Goal: Information Seeking & Learning: Learn about a topic

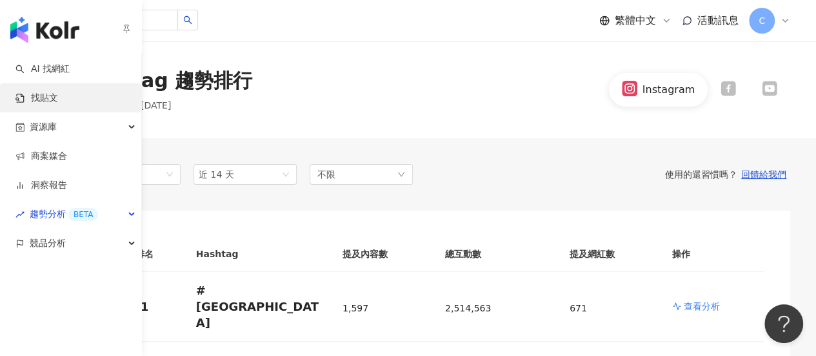
click at [50, 101] on link "找貼文" at bounding box center [36, 98] width 43 height 13
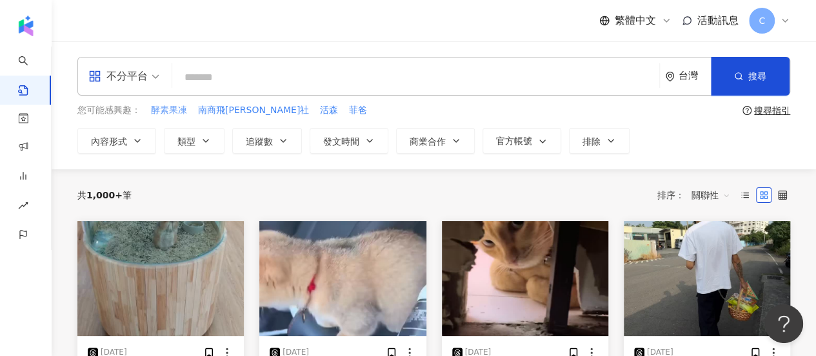
click at [178, 110] on span "酵素果凍" at bounding box center [169, 110] width 36 height 13
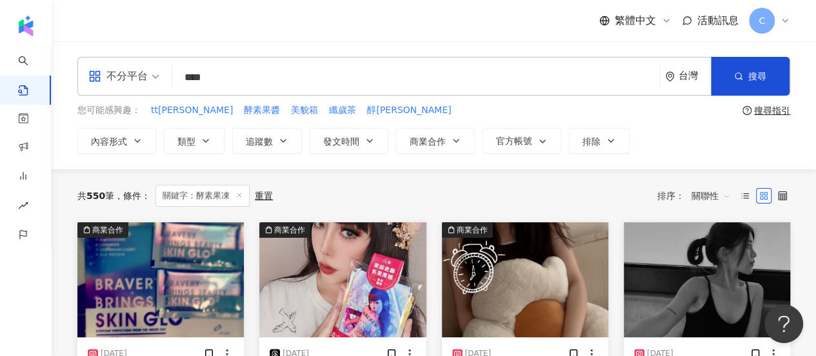
drag, startPoint x: 265, startPoint y: 81, endPoint x: 163, endPoint y: 85, distance: 101.4
click at [163, 84] on div "不分平台 酵素果凍 **** 台灣 搜尋" at bounding box center [433, 76] width 713 height 39
type input "***"
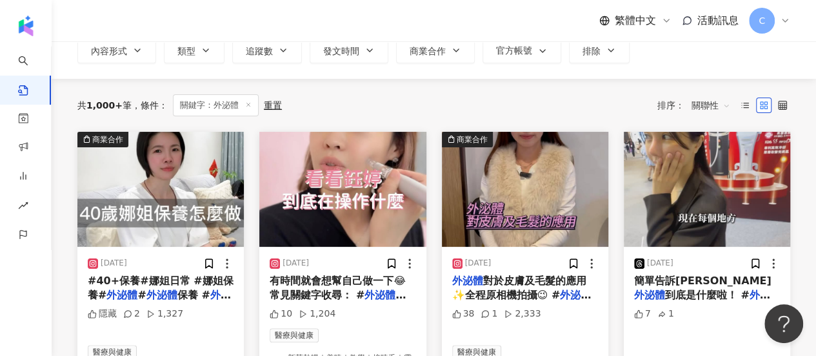
scroll to position [65, 0]
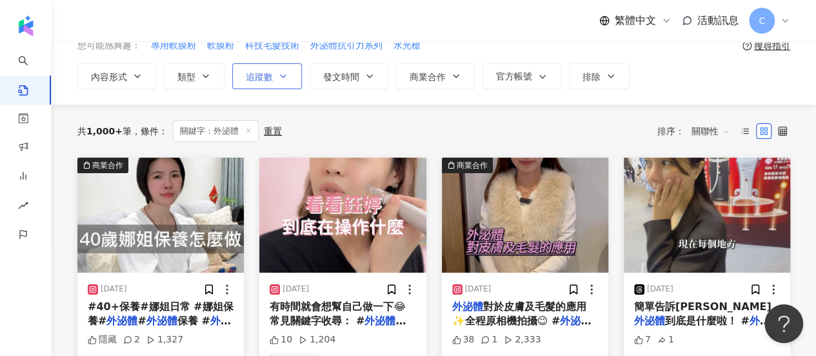
click at [267, 77] on span "追蹤數" at bounding box center [259, 77] width 27 height 10
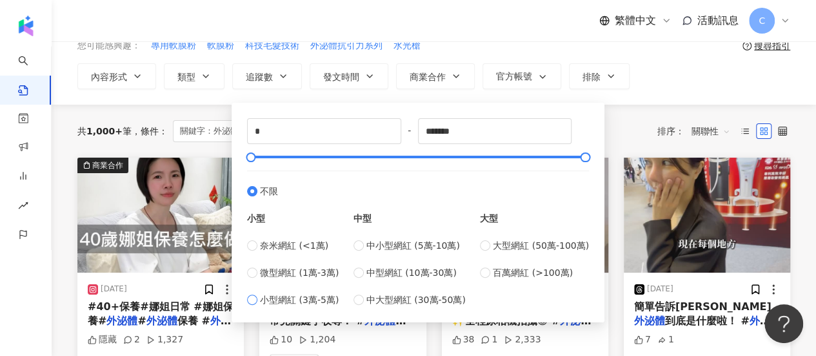
click at [316, 301] on span "小型網紅 (3萬-5萬)" at bounding box center [299, 299] width 79 height 14
type input "*****"
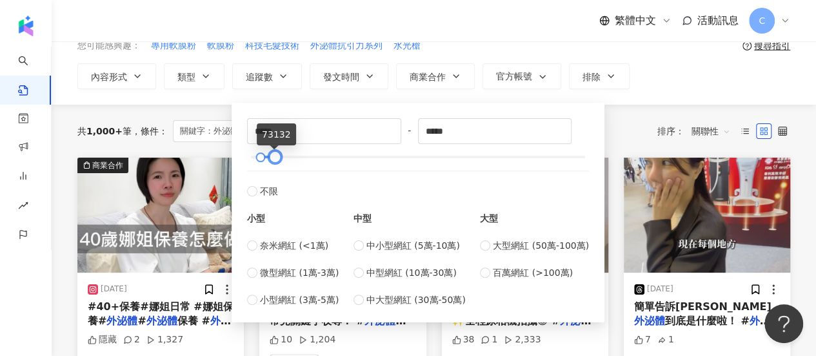
drag, startPoint x: 267, startPoint y: 158, endPoint x: 289, endPoint y: 154, distance: 23.0
click at [275, 157] on div at bounding box center [275, 157] width 7 height 7
drag, startPoint x: 301, startPoint y: 158, endPoint x: 315, endPoint y: 152, distance: 15.0
click at [303, 157] on div at bounding box center [418, 157] width 335 height 8
type input "******"
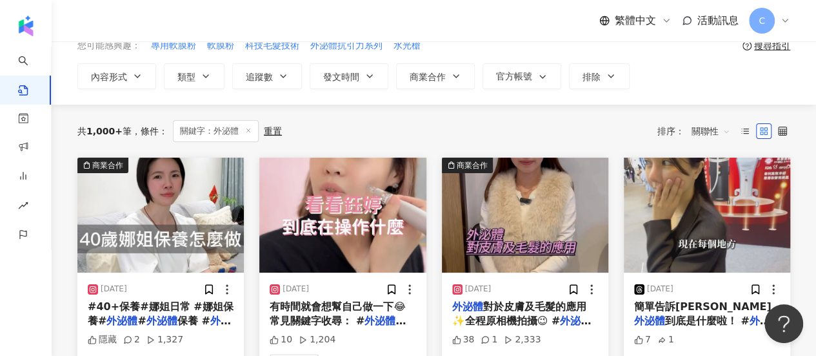
click at [627, 120] on div "共 1,000+ 筆 條件 ： 關鍵字：外泌體 重置 排序： 關聯性" at bounding box center [433, 131] width 713 height 22
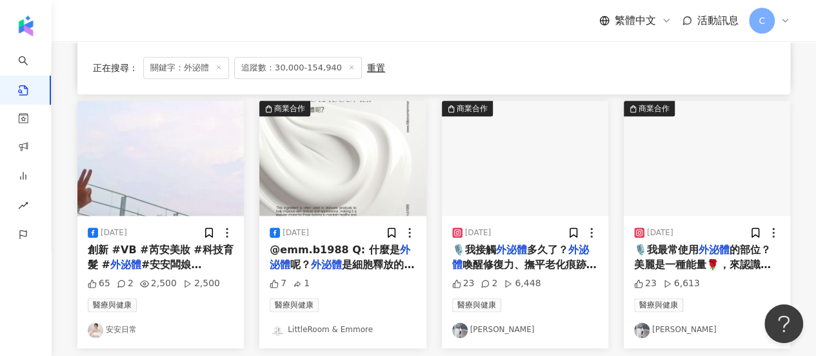
scroll to position [774, 0]
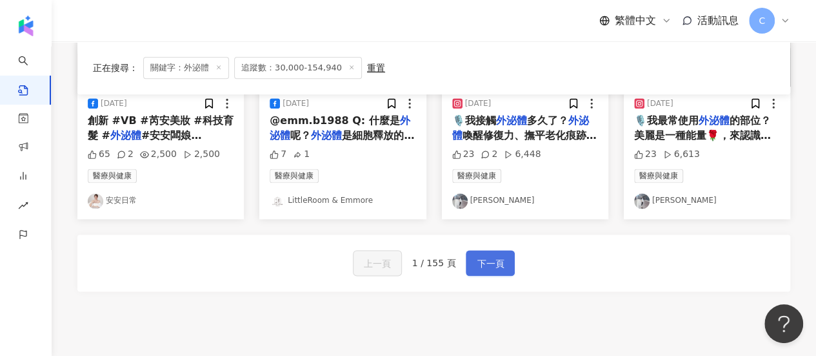
click at [492, 256] on span "下一頁" at bounding box center [490, 263] width 27 height 15
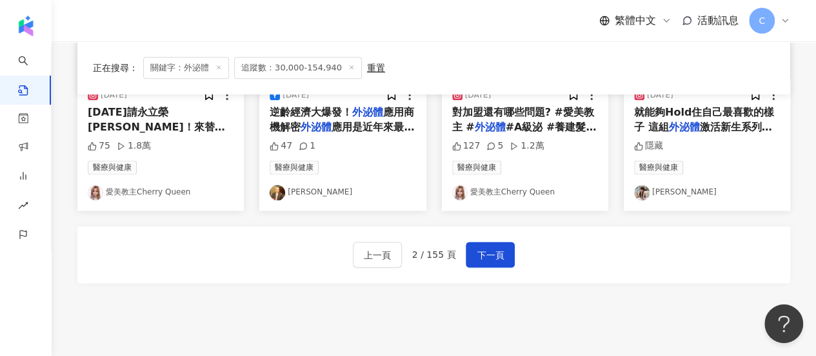
scroll to position [839, 0]
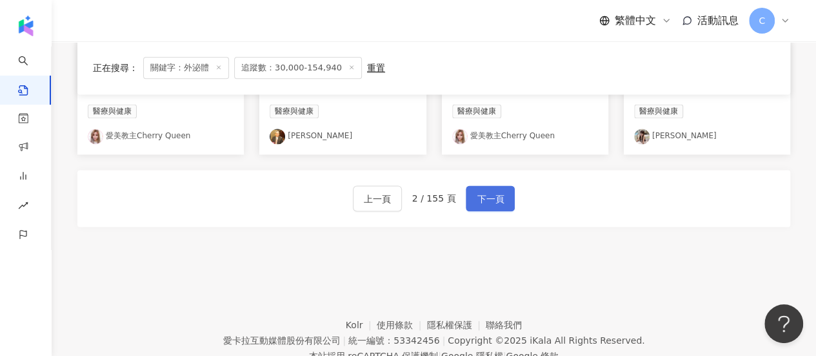
click at [503, 192] on button "下一頁" at bounding box center [490, 198] width 49 height 26
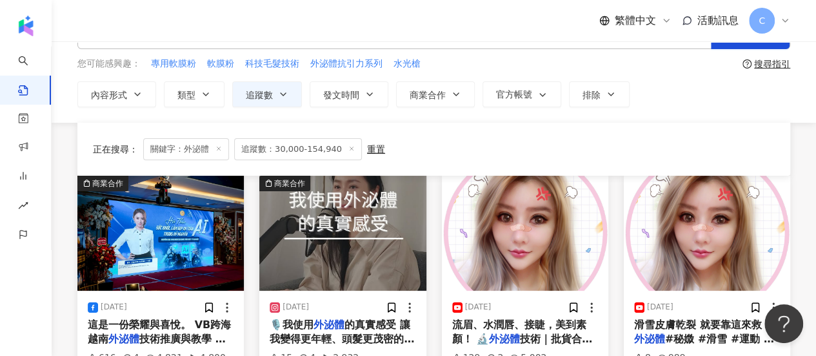
scroll to position [0, 0]
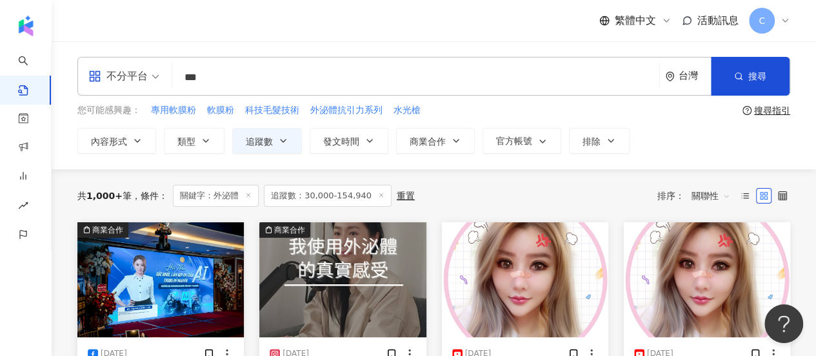
drag, startPoint x: 244, startPoint y: 66, endPoint x: 190, endPoint y: 92, distance: 60.0
click at [188, 92] on div "不分平台 外泌體 *** 台灣 搜尋" at bounding box center [433, 76] width 713 height 39
type input "*********"
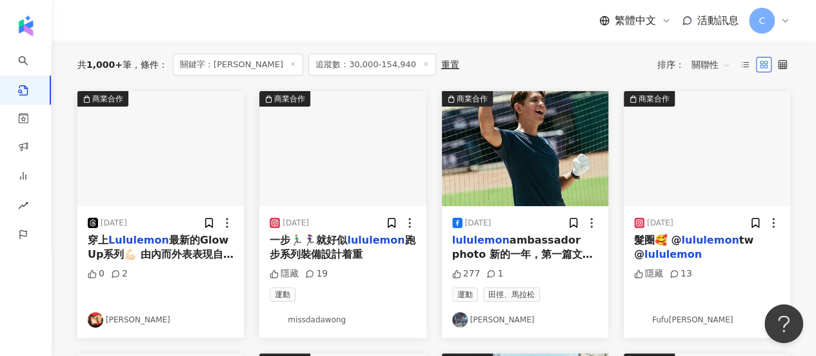
scroll to position [129, 0]
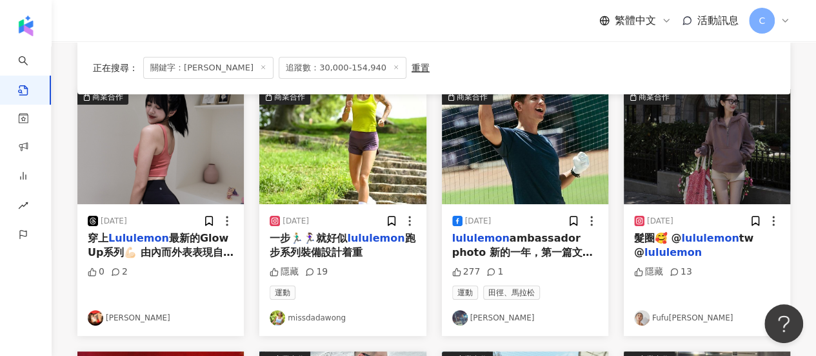
click at [329, 314] on link "missdadawong" at bounding box center [343, 317] width 146 height 15
click at [668, 318] on link "Fufu傅臨" at bounding box center [707, 317] width 146 height 15
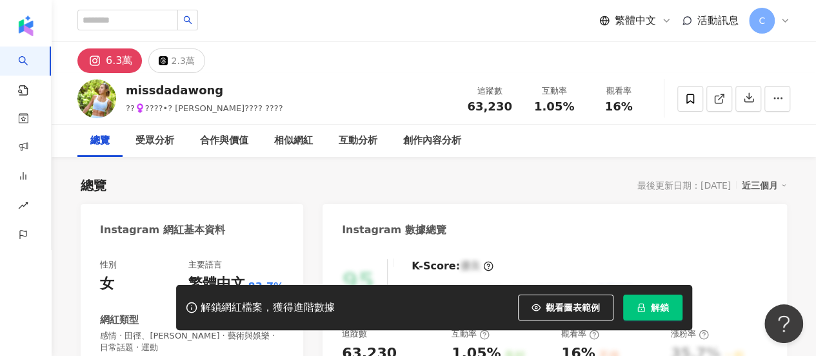
click at [640, 320] on div "解鎖網紅檔案，獲得進階數據 觀看圖表範例 解鎖" at bounding box center [434, 307] width 516 height 45
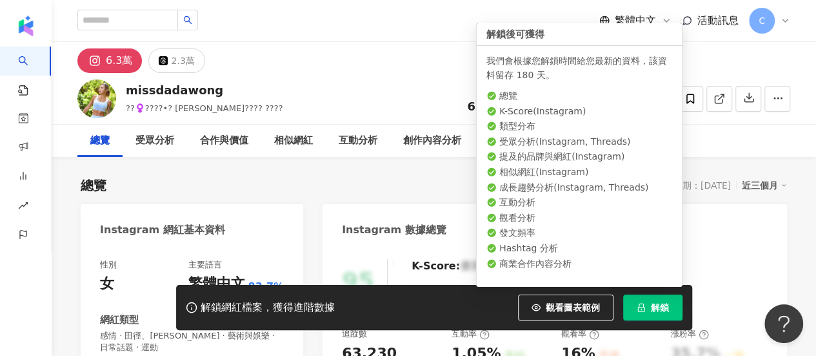
click at [654, 303] on span "解鎖" at bounding box center [660, 307] width 18 height 10
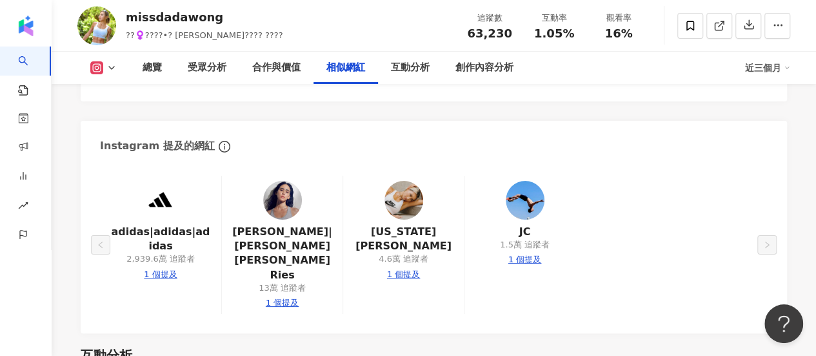
scroll to position [2323, 0]
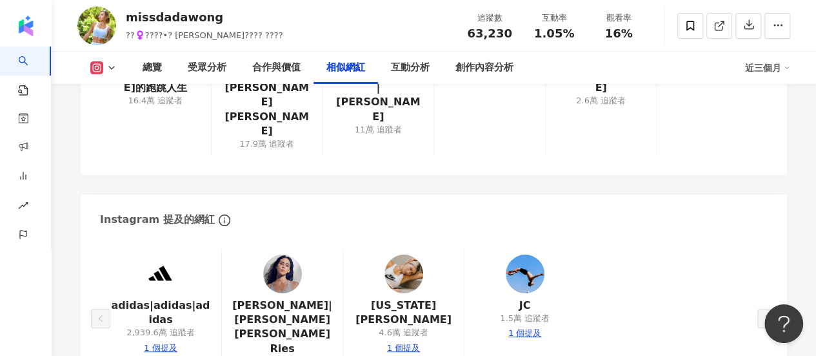
click at [268, 254] on img at bounding box center [282, 273] width 39 height 39
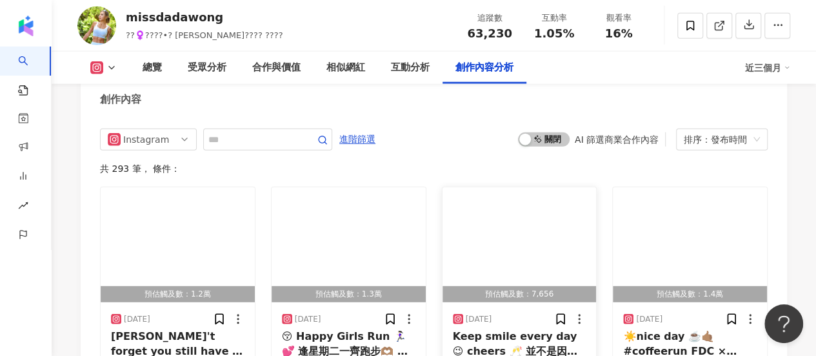
scroll to position [4066, 0]
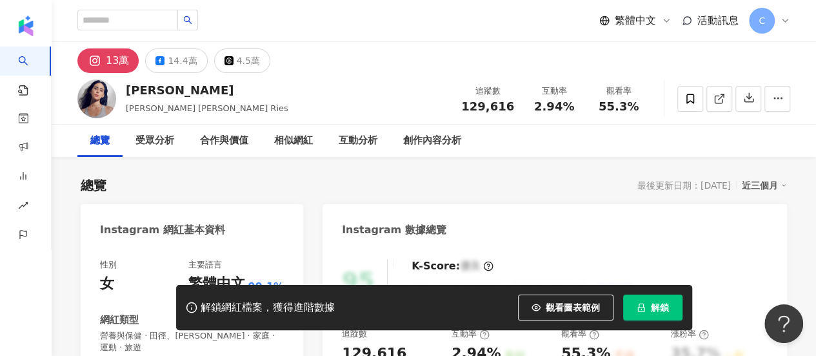
scroll to position [129, 0]
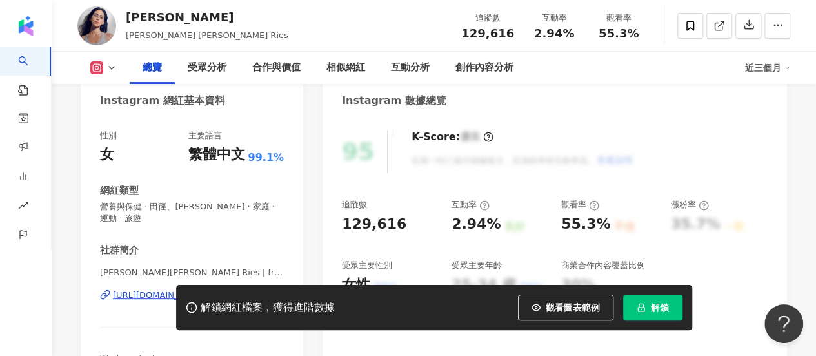
click at [651, 305] on span "解鎖" at bounding box center [660, 307] width 18 height 10
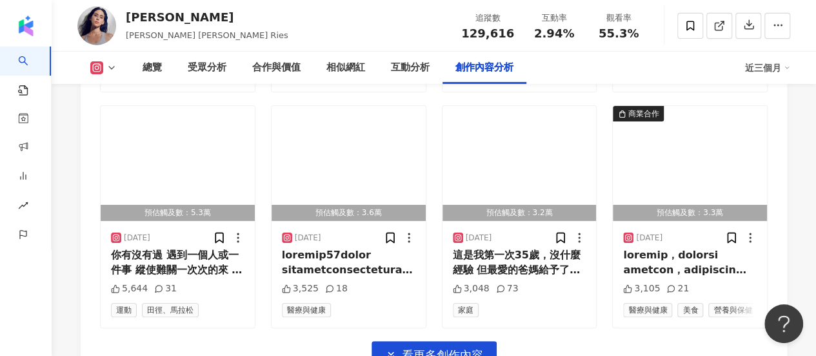
scroll to position [4546, 0]
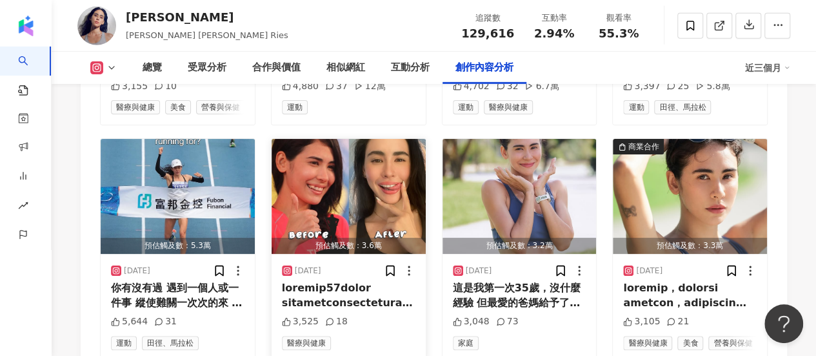
click at [302, 151] on img "button" at bounding box center [349, 196] width 154 height 115
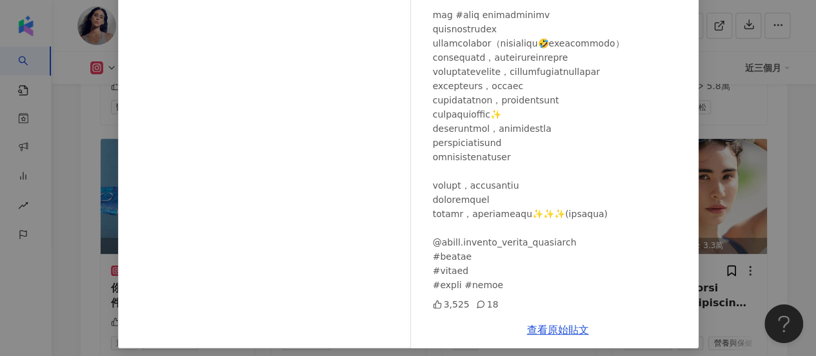
scroll to position [151, 0]
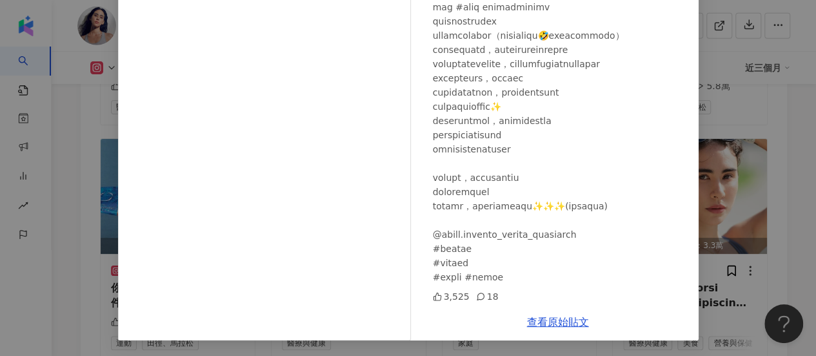
click at [744, 242] on div "雷理莎 2025/7/17 3,525 18 查看原始貼文" at bounding box center [408, 178] width 816 height 356
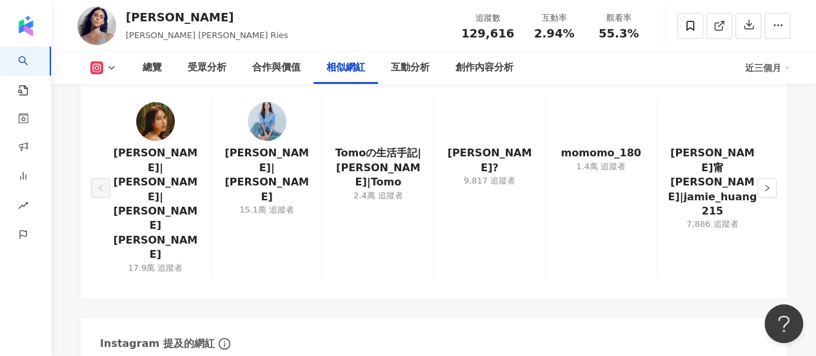
scroll to position [2158, 0]
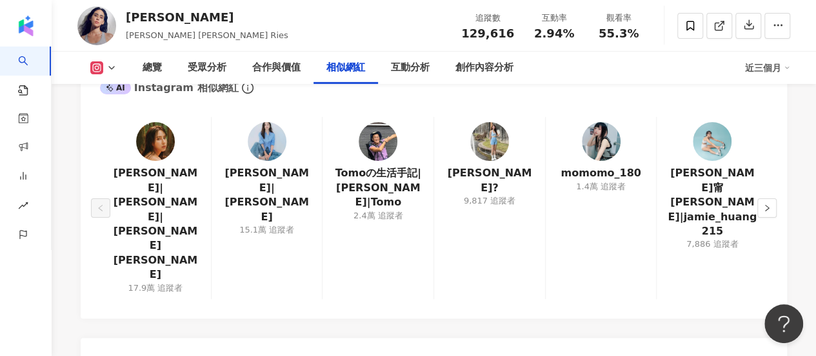
click at [157, 141] on img at bounding box center [155, 141] width 39 height 39
click at [278, 152] on img at bounding box center [267, 141] width 39 height 39
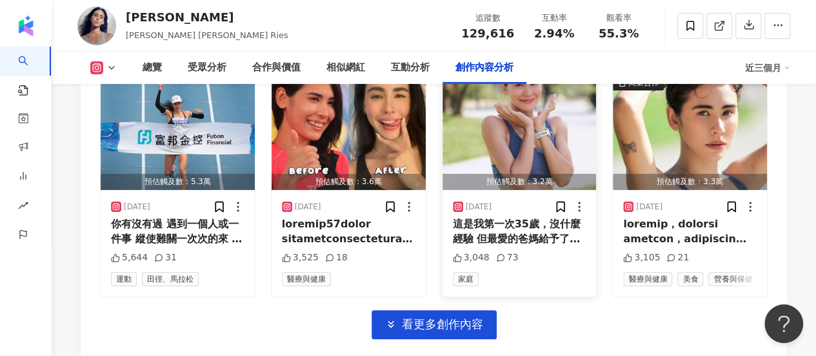
scroll to position [4610, 0]
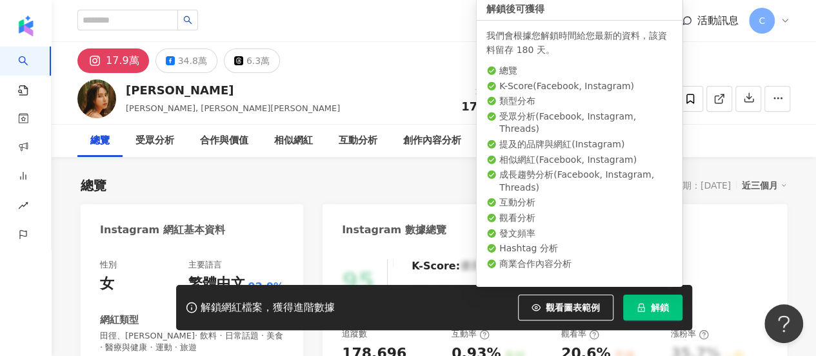
click at [656, 298] on button "解鎖" at bounding box center [652, 307] width 59 height 26
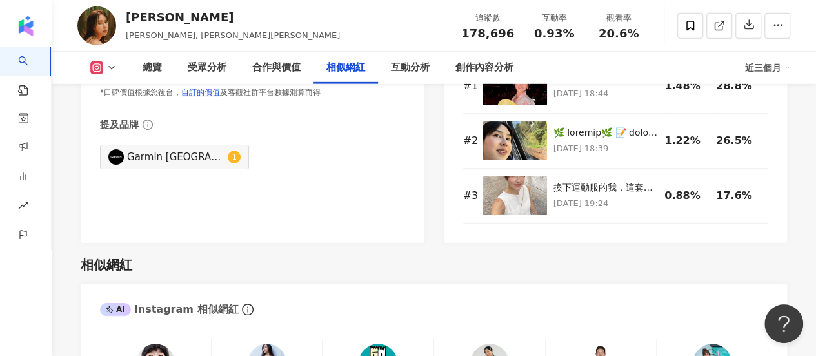
scroll to position [2130, 0]
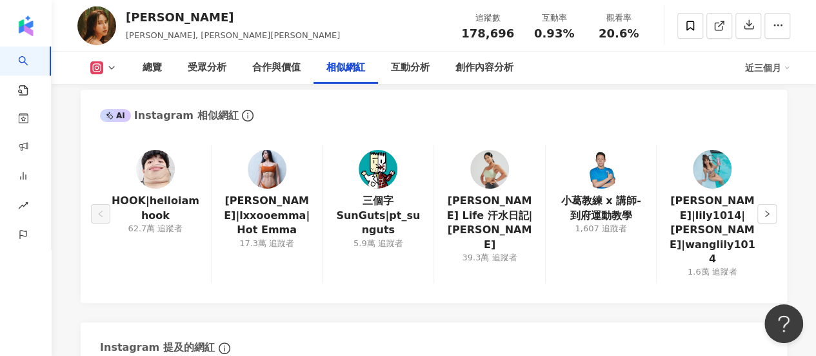
click at [149, 175] on img at bounding box center [155, 169] width 39 height 39
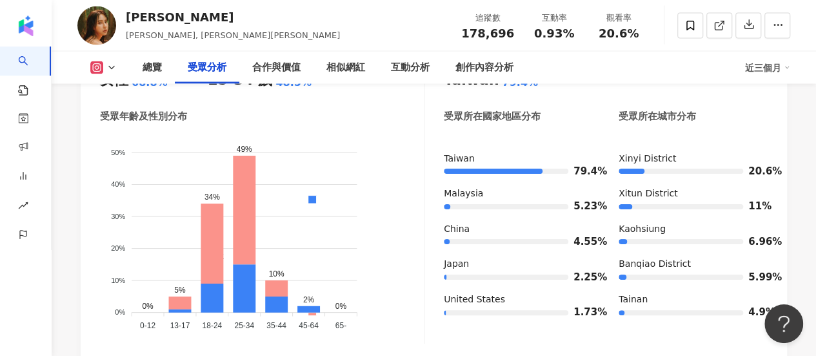
scroll to position [1162, 0]
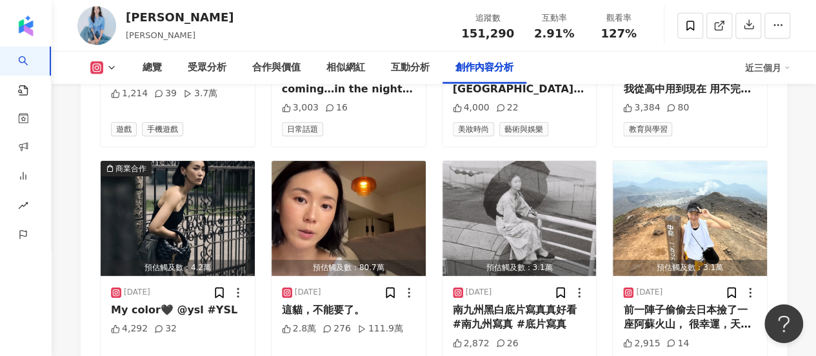
scroll to position [4324, 0]
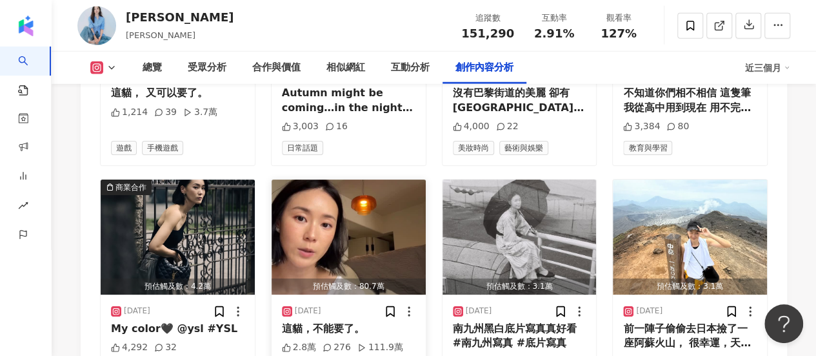
click at [381, 199] on img "button" at bounding box center [349, 236] width 154 height 115
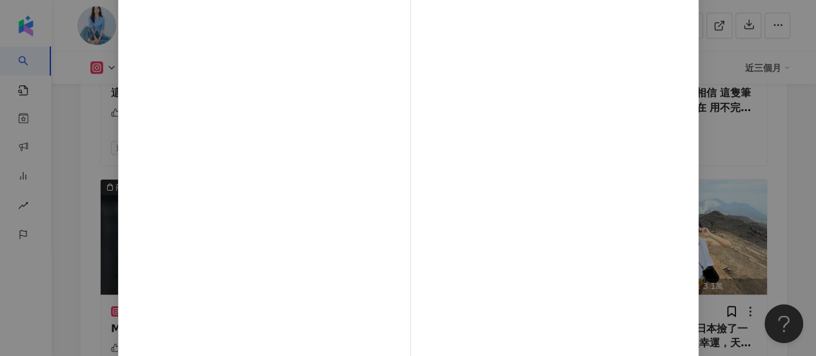
scroll to position [223, 0]
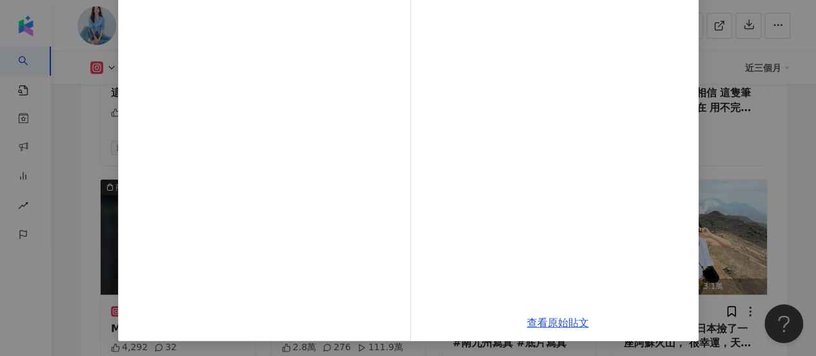
click at [742, 136] on div "鍾瑶 2025/8/20 這貓，不能要了。 2.8萬 276 111.9萬 查看原始貼文" at bounding box center [408, 178] width 816 height 356
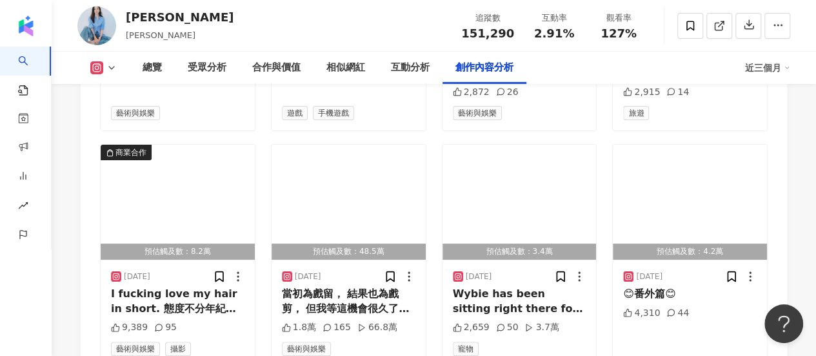
scroll to position [4582, 0]
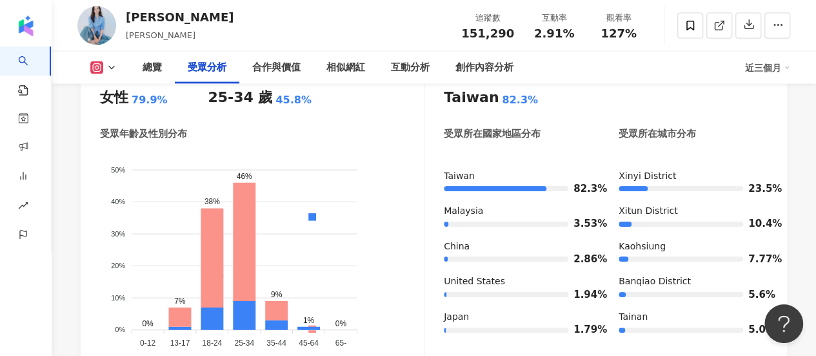
scroll to position [1213, 0]
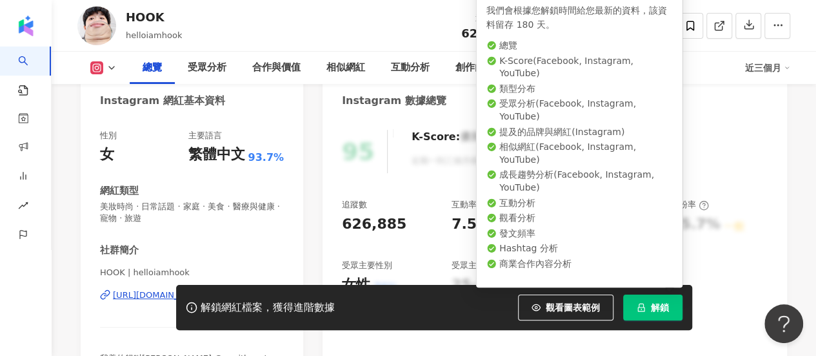
click at [638, 310] on icon "lock" at bounding box center [641, 307] width 7 height 8
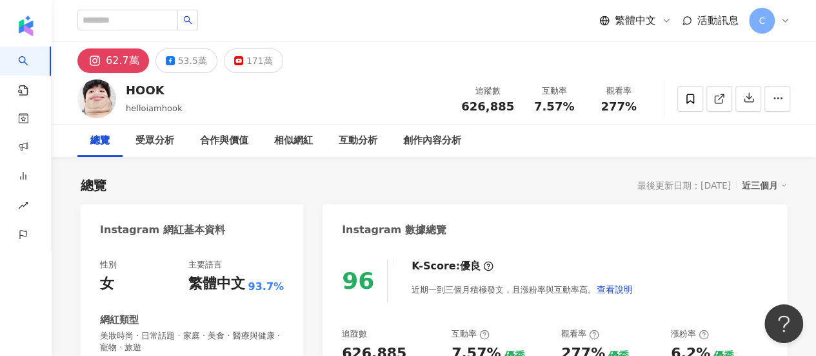
click at [784, 24] on icon at bounding box center [785, 20] width 10 height 10
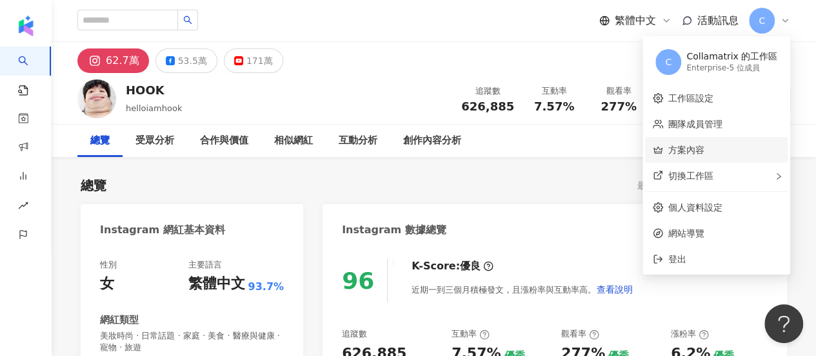
click at [705, 154] on link "方案內容" at bounding box center [687, 150] width 36 height 10
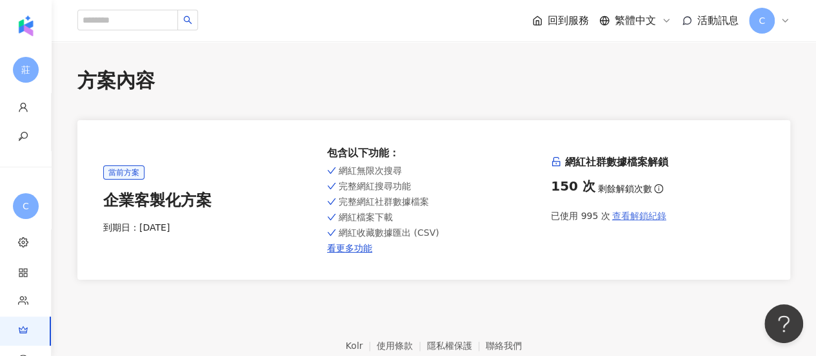
click at [653, 219] on span "查看解鎖紀錄" at bounding box center [639, 215] width 54 height 10
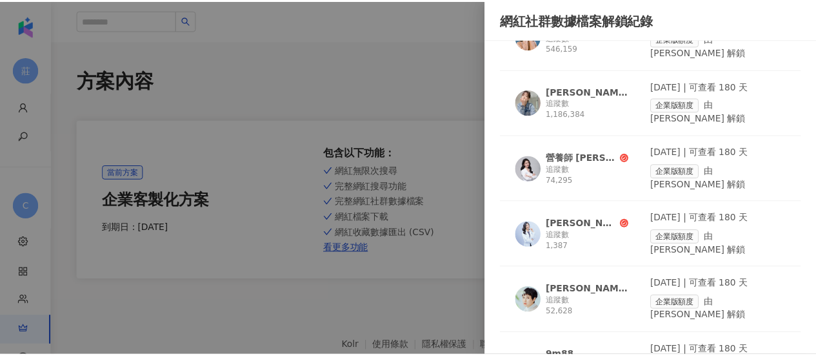
scroll to position [3231, 0]
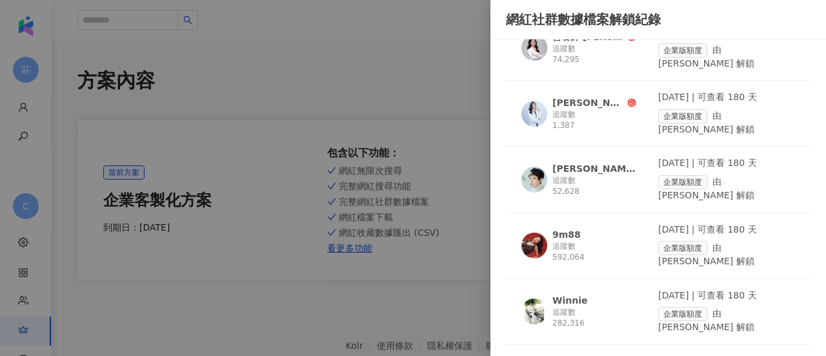
click at [369, 113] on div at bounding box center [413, 178] width 826 height 356
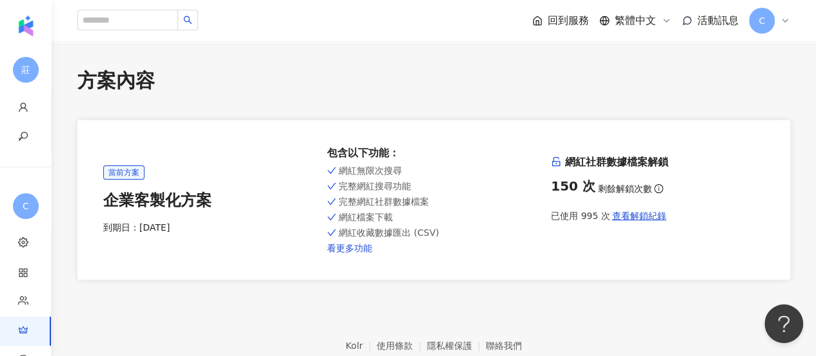
click at [338, 252] on link "看更多功能" at bounding box center [434, 248] width 214 height 10
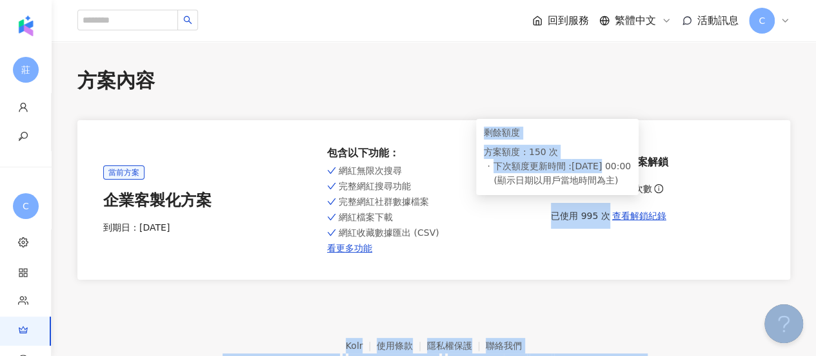
drag, startPoint x: 652, startPoint y: 189, endPoint x: 591, endPoint y: 171, distance: 63.9
click at [591, 171] on body "莊 個人資料 修改密碼 C 工作區設定 應用程式設定 團隊成員管理 方案內容 交易紀錄 口碑價值測算 回到服務 繁體中文 活動訊息 C 方案內容 當前方案 企…" at bounding box center [408, 178] width 816 height 356
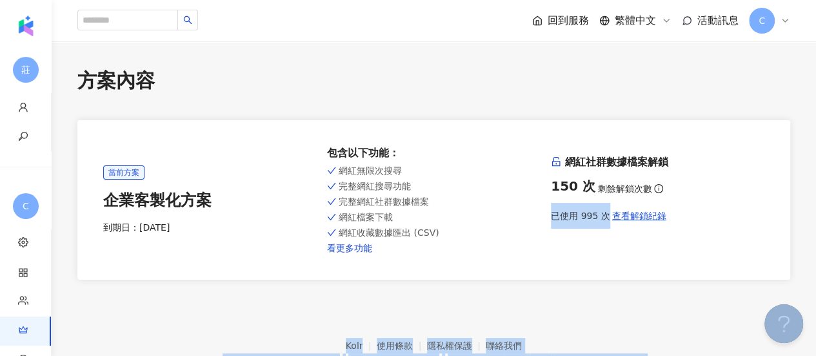
click at [473, 245] on link "看更多功能" at bounding box center [434, 248] width 214 height 10
click at [750, 193] on div "150 次 剩餘解鎖次數" at bounding box center [658, 186] width 214 height 18
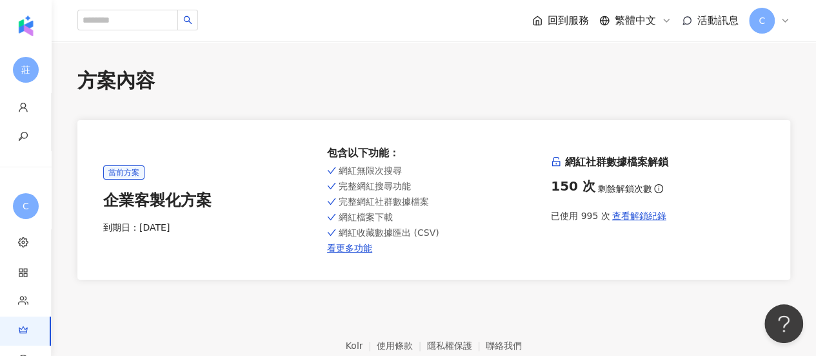
click at [634, 180] on div "150 次 剩餘解鎖次數" at bounding box center [658, 186] width 214 height 18
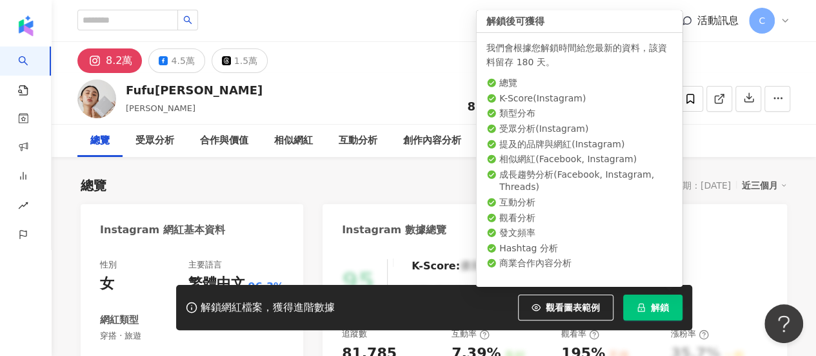
click at [643, 310] on icon "lock" at bounding box center [641, 307] width 9 height 9
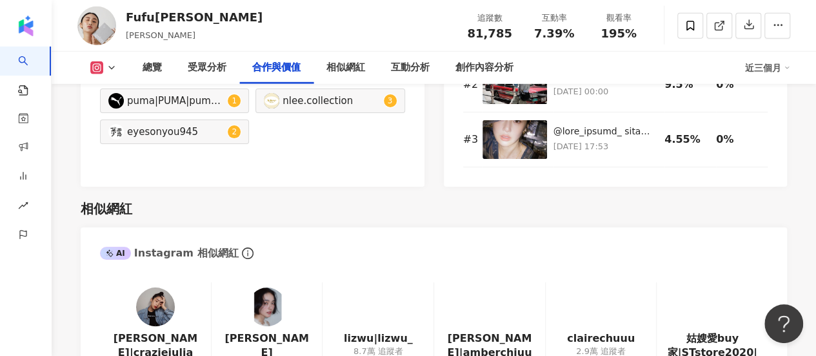
scroll to position [2065, 0]
